Goal: Transaction & Acquisition: Book appointment/travel/reservation

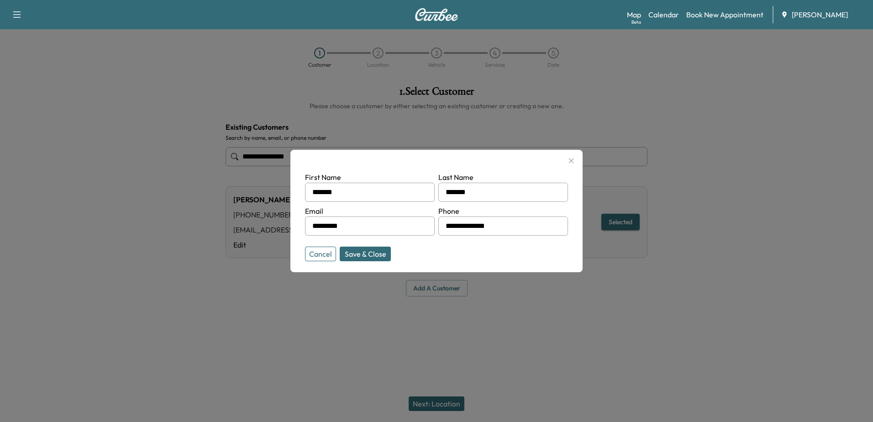
click at [574, 152] on div "**********" at bounding box center [436, 211] width 292 height 122
click at [573, 155] on icon "button" at bounding box center [571, 160] width 11 height 11
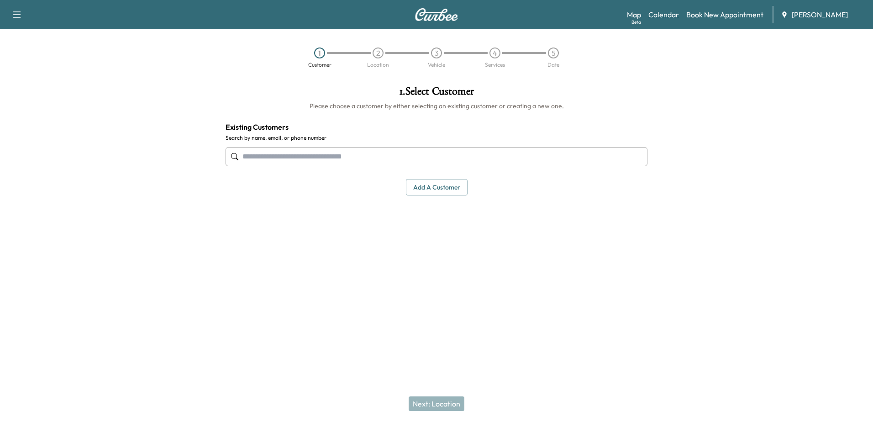
click at [677, 11] on link "Calendar" at bounding box center [663, 14] width 31 height 11
